Goal: Navigation & Orientation: Understand site structure

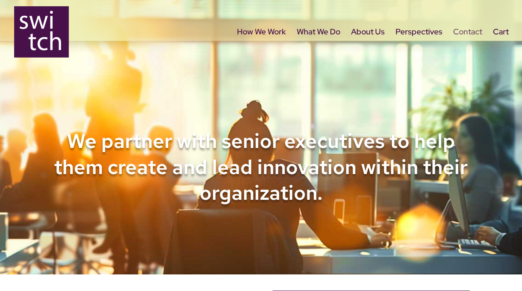
click at [467, 33] on link "Contact" at bounding box center [467, 46] width 29 height 35
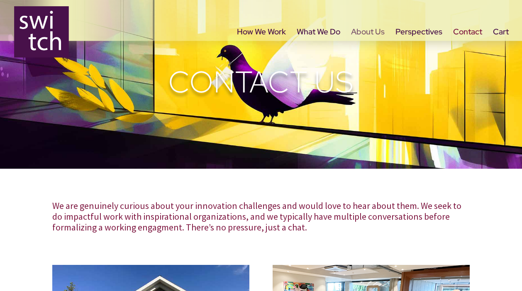
click at [369, 33] on link "About Us" at bounding box center [368, 46] width 34 height 35
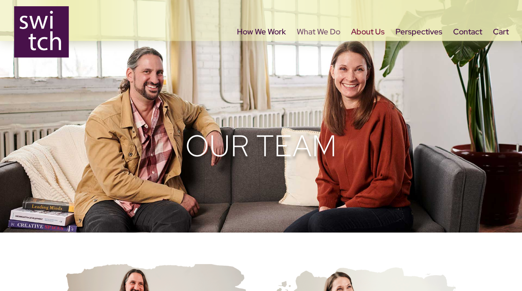
click at [321, 34] on link "What We Do" at bounding box center [319, 46] width 44 height 35
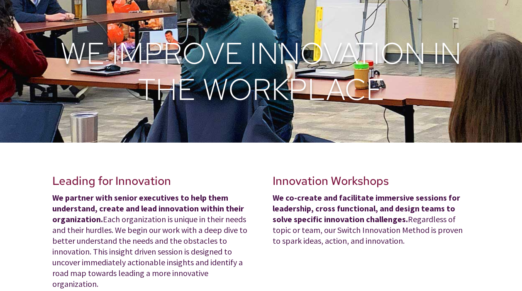
scroll to position [126, 0]
